Goal: Check status: Check status

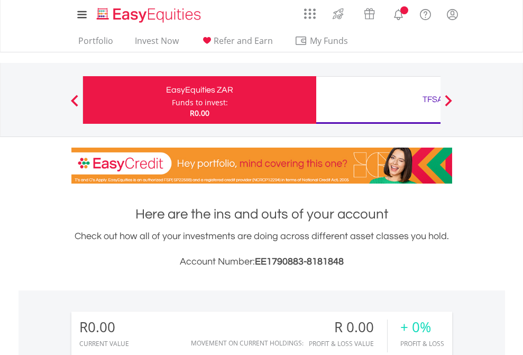
scroll to position [102, 166]
click at [172, 100] on div "Funds to invest:" at bounding box center [200, 102] width 56 height 11
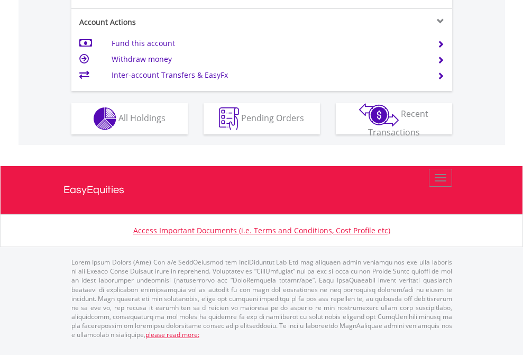
scroll to position [1035, 0]
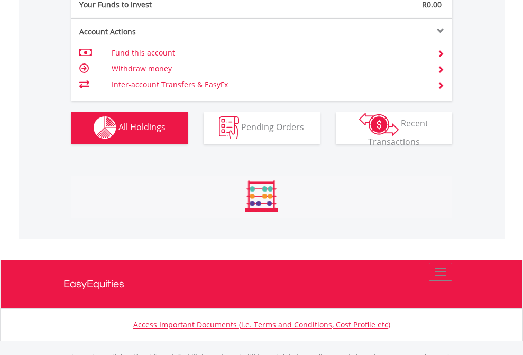
scroll to position [1047, 0]
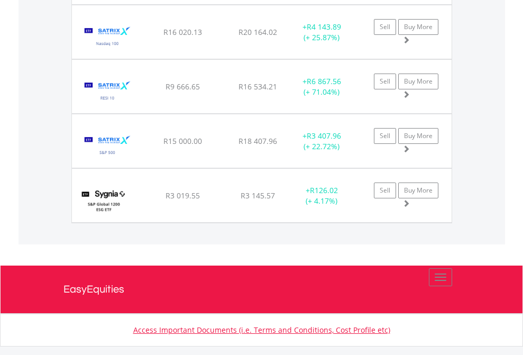
scroll to position [76, 0]
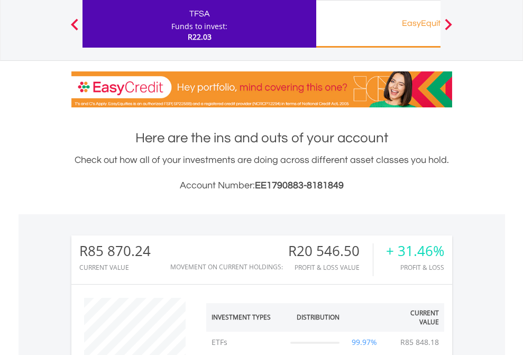
click at [378, 24] on div "EasyEquities RA" at bounding box center [432, 23] width 220 height 15
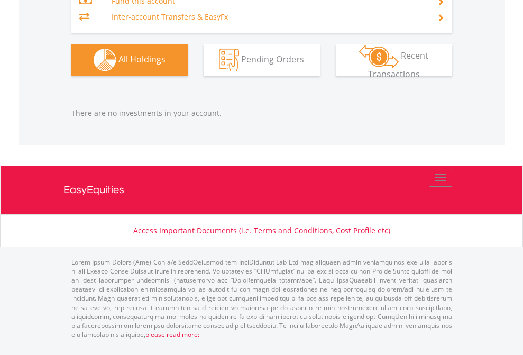
scroll to position [102, 166]
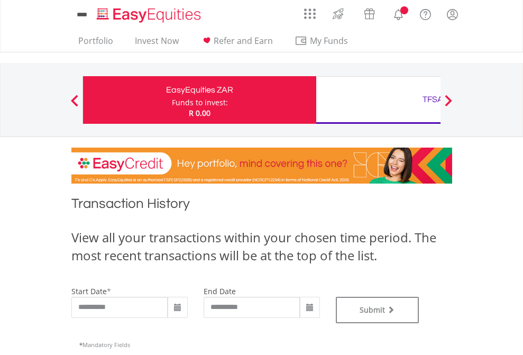
type input "**********"
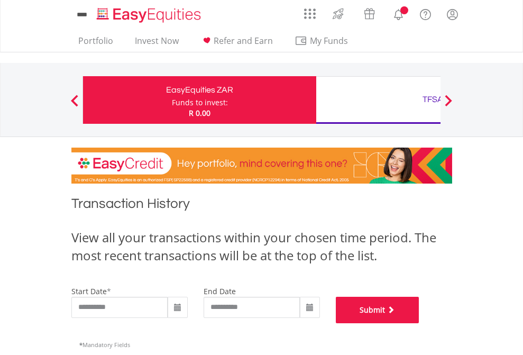
click at [419, 323] on button "Submit" at bounding box center [378, 310] width 84 height 26
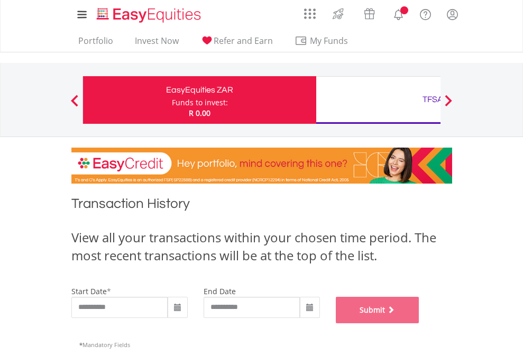
scroll to position [429, 0]
